Goal: Browse casually: Explore the website without a specific task or goal

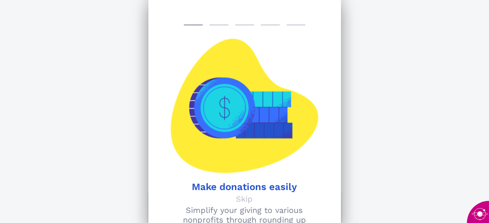
scroll to position [201, 0]
click at [315, 87] on div at bounding box center [282, 106] width 74 height 134
click at [211, 23] on div "Make donations easily Simplify your giving to various nonprofits through roundi…" at bounding box center [245, 111] width 193 height 223
click at [231, 23] on div "Make donations easily Simplify your giving to various nonprofits through roundi…" at bounding box center [245, 111] width 193 height 223
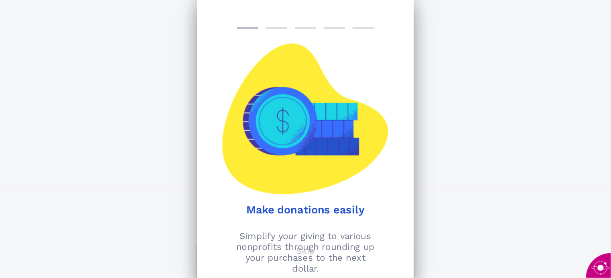
scroll to position [80, 0]
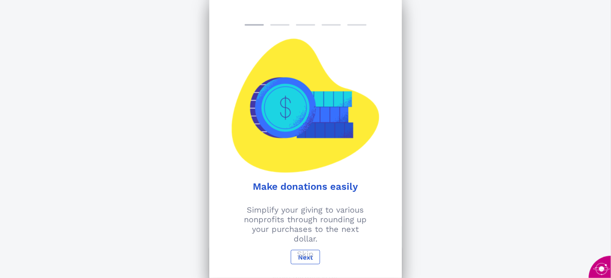
drag, startPoint x: 222, startPoint y: 2, endPoint x: 387, endPoint y: 110, distance: 197.6
click at [387, 110] on div at bounding box center [391, 106] width 22 height 134
click at [303, 222] on p "Skip" at bounding box center [305, 254] width 17 height 10
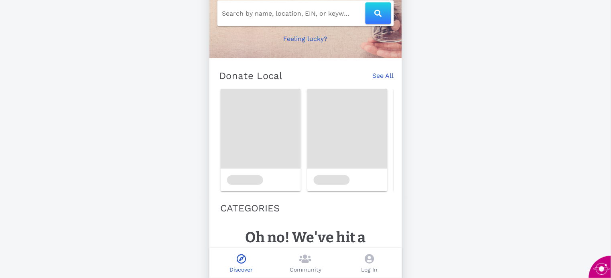
scroll to position [44, 0]
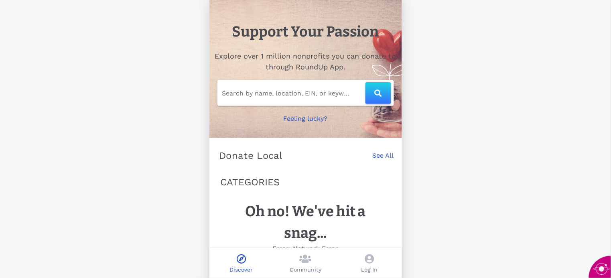
scroll to position [44, 0]
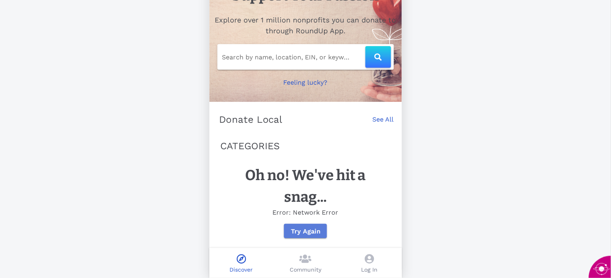
click at [303, 231] on span "Try Again" at bounding box center [306, 232] width 30 height 8
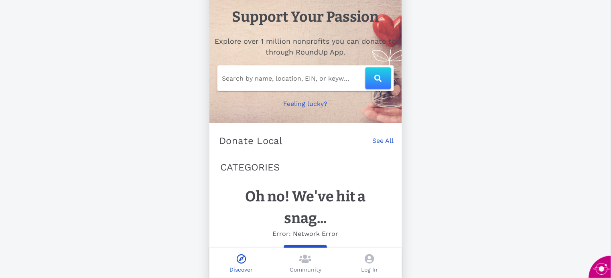
scroll to position [0, 0]
